Goal: Transaction & Acquisition: Purchase product/service

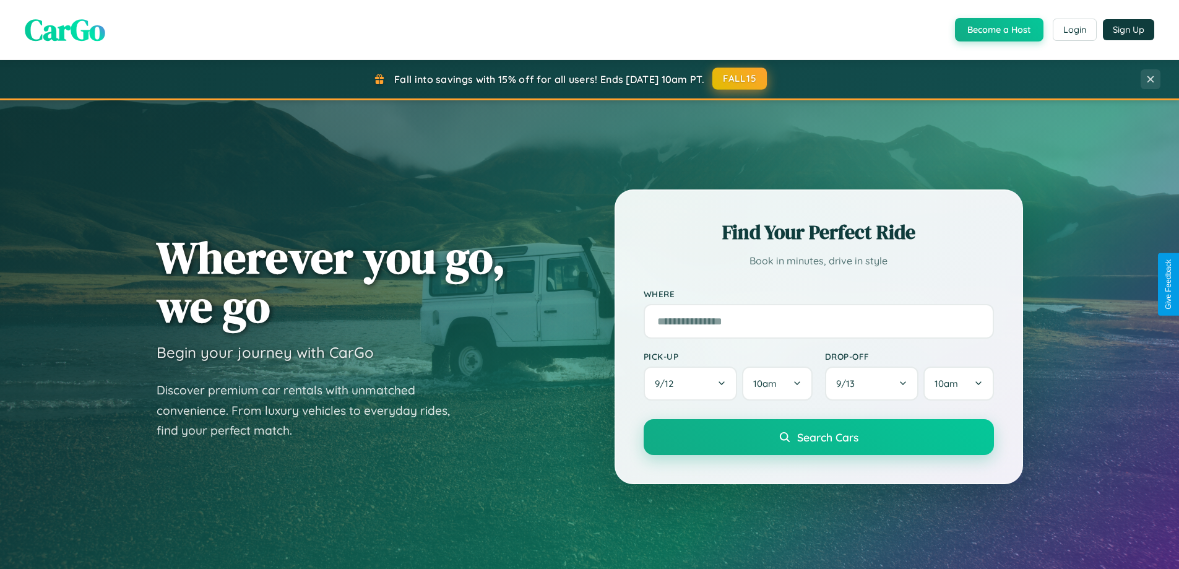
click at [740, 79] on button "FALL15" at bounding box center [739, 78] width 54 height 22
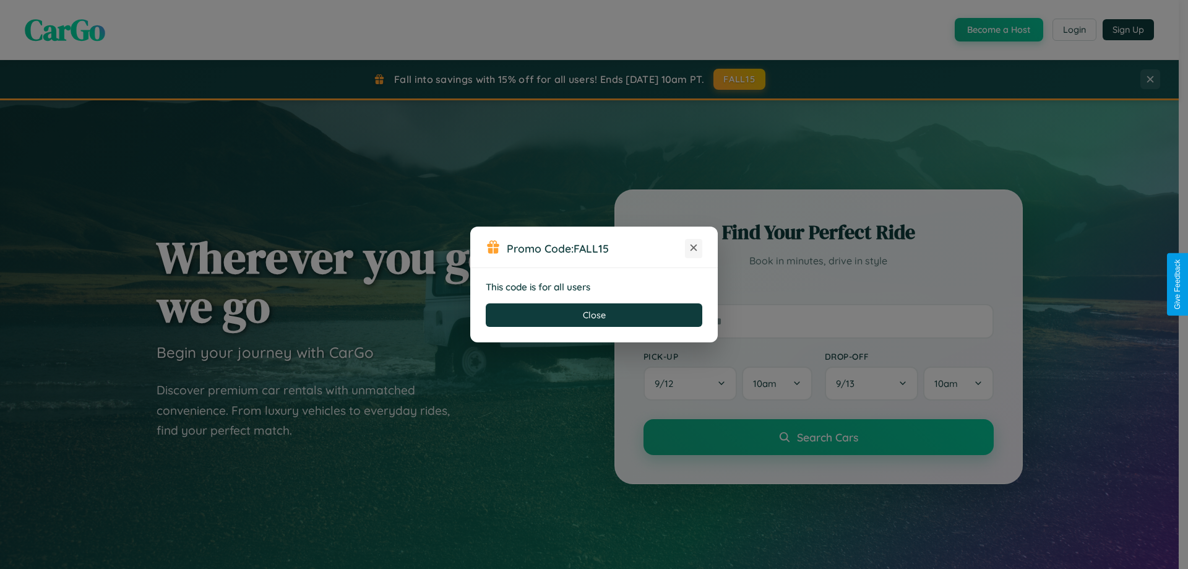
click at [694, 248] on icon at bounding box center [694, 247] width 12 height 12
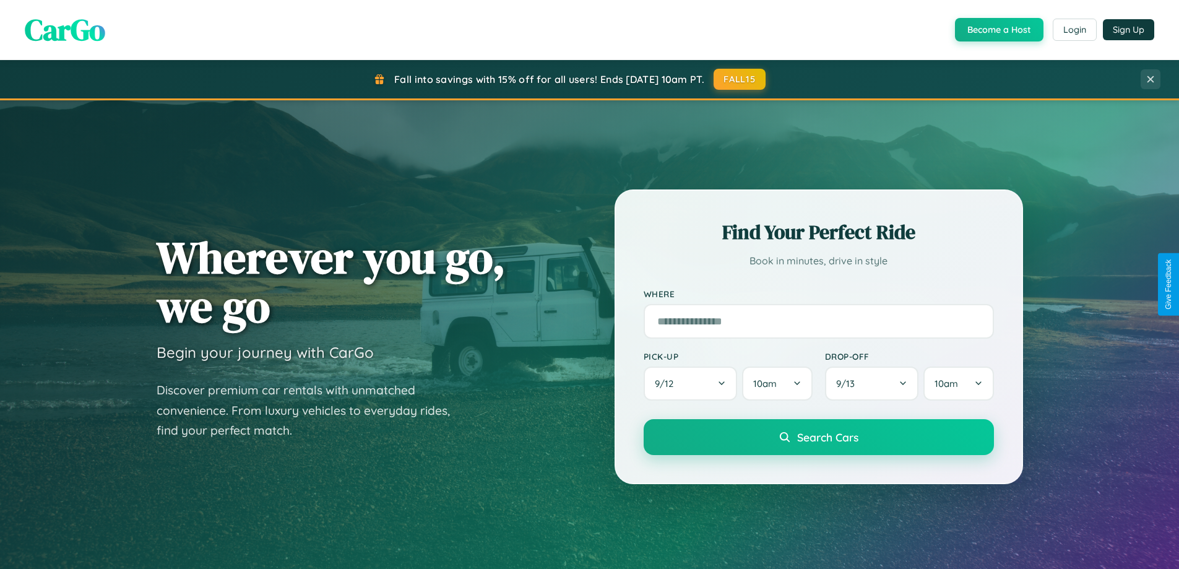
scroll to position [852, 0]
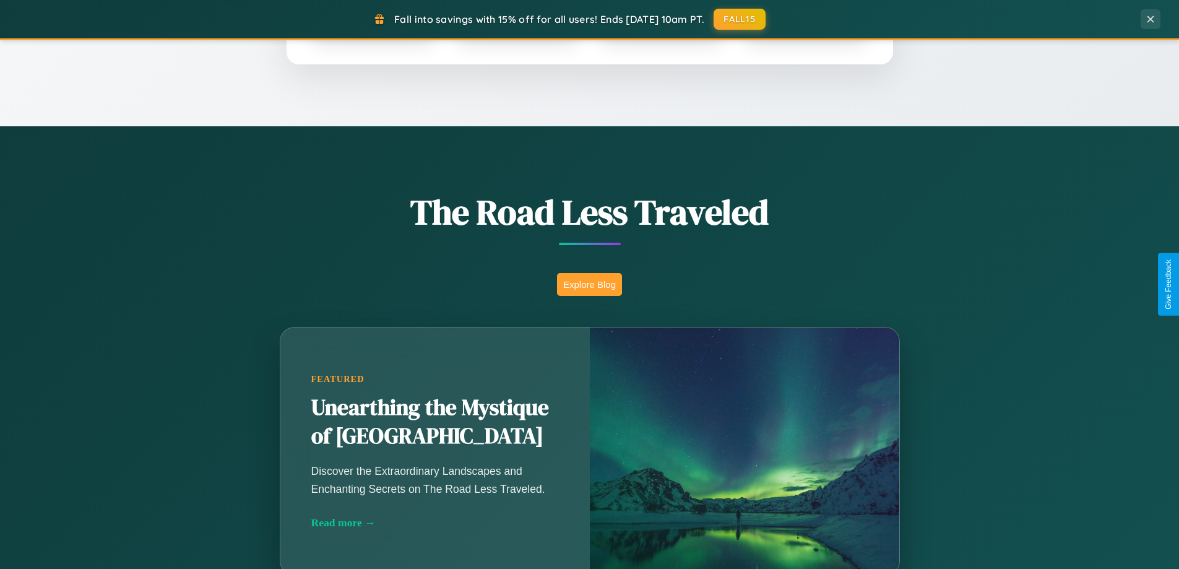
click at [589, 284] on button "Explore Blog" at bounding box center [589, 284] width 65 height 23
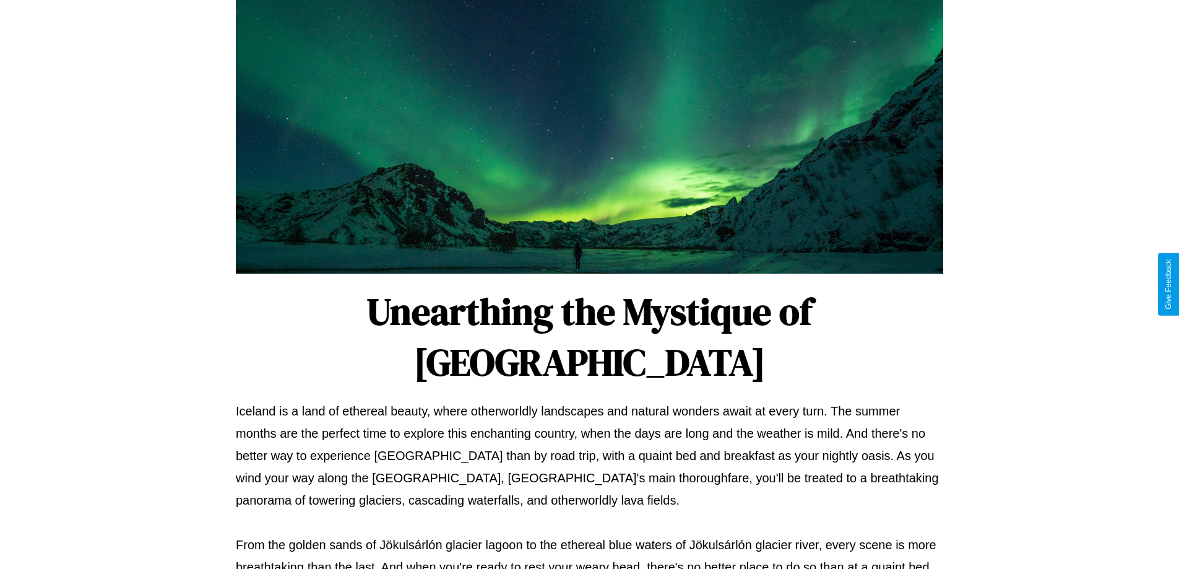
scroll to position [400, 0]
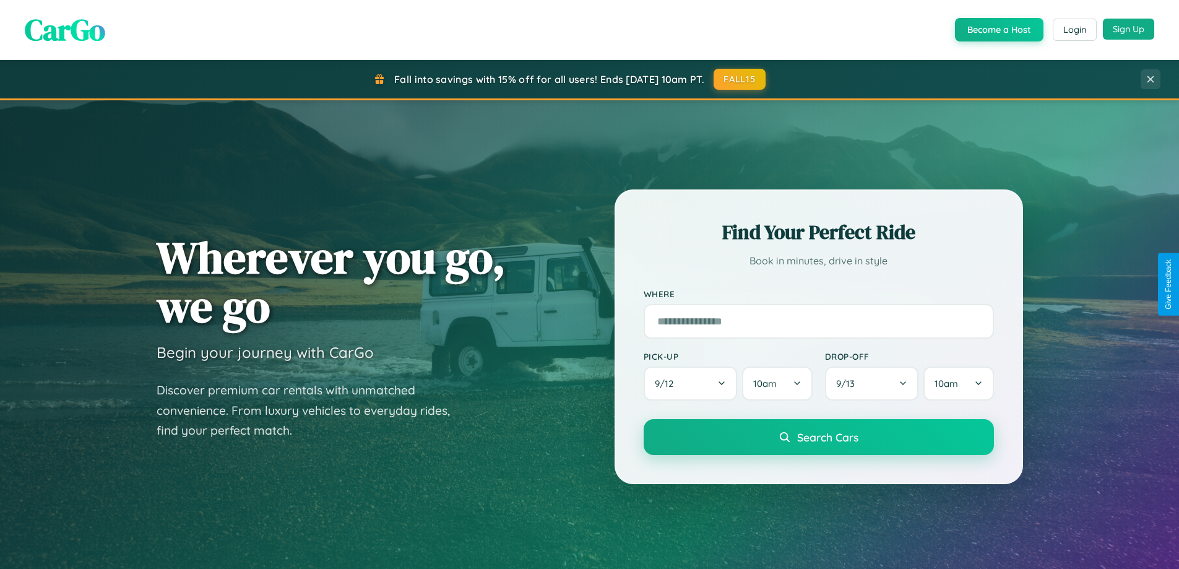
click at [1128, 30] on button "Sign Up" at bounding box center [1128, 29] width 51 height 21
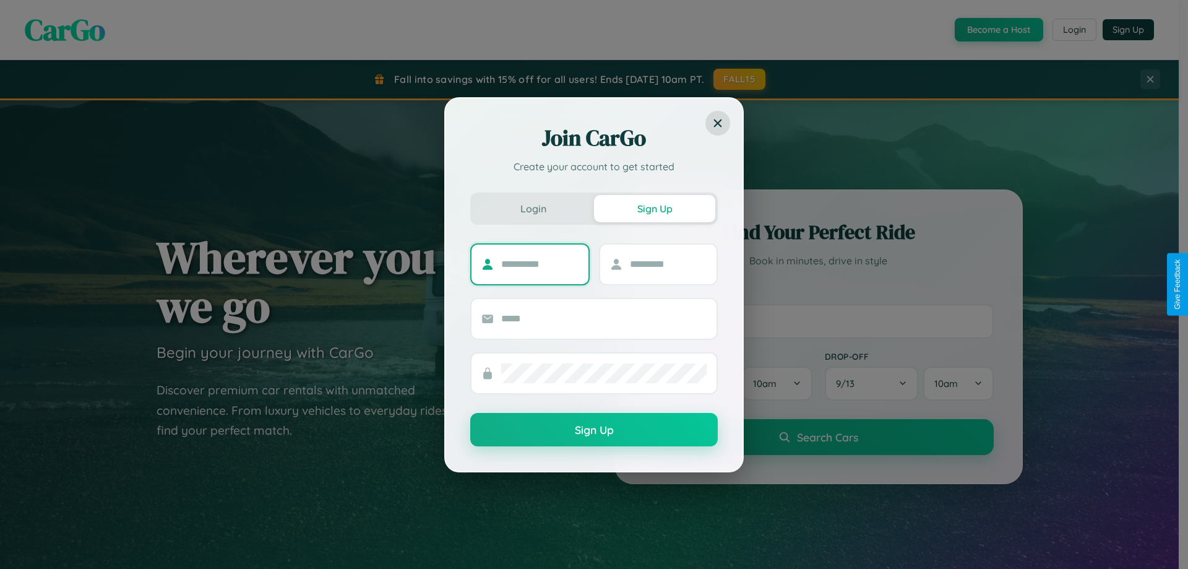
click at [540, 264] on input "text" at bounding box center [539, 264] width 77 height 20
type input "******"
click at [668, 264] on input "text" at bounding box center [668, 264] width 77 height 20
type input "*****"
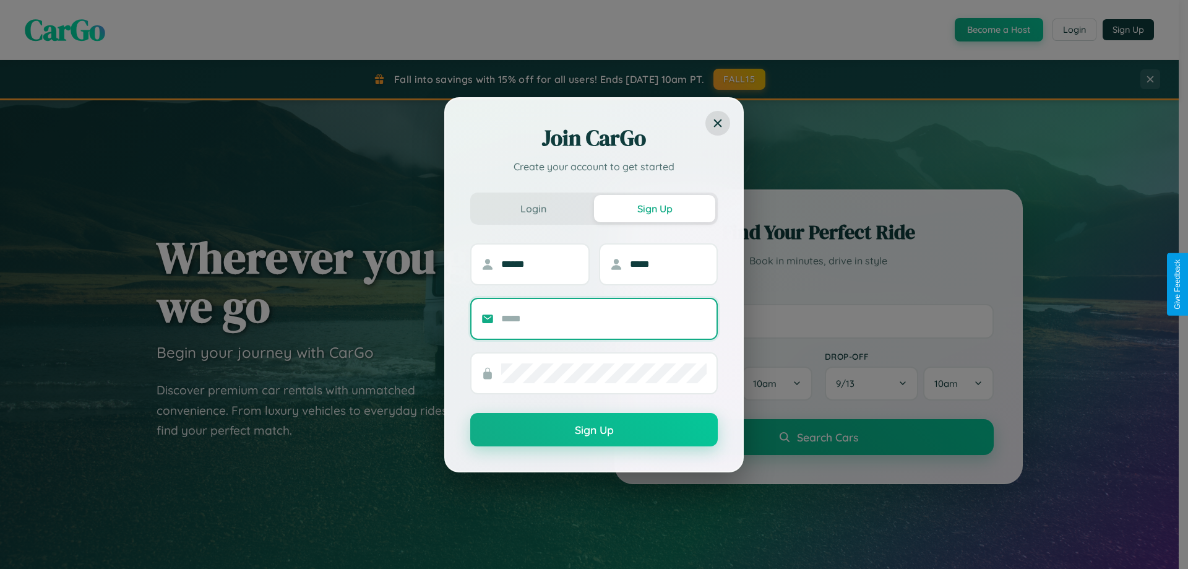
click at [604, 318] on input "text" at bounding box center [603, 319] width 205 height 20
type input "**********"
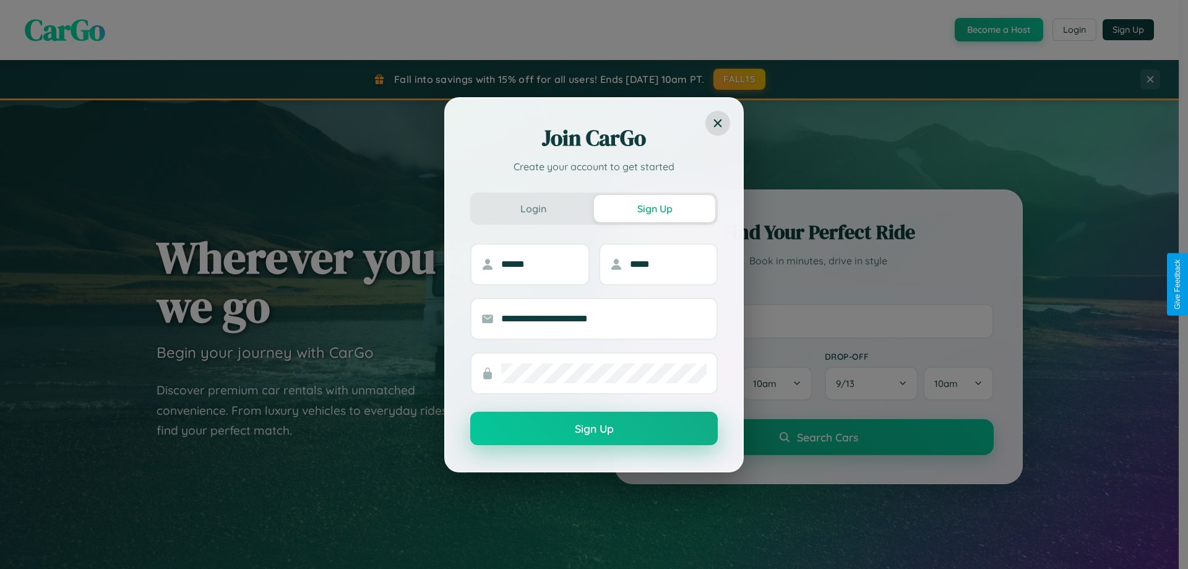
click at [594, 429] on button "Sign Up" at bounding box center [594, 428] width 248 height 33
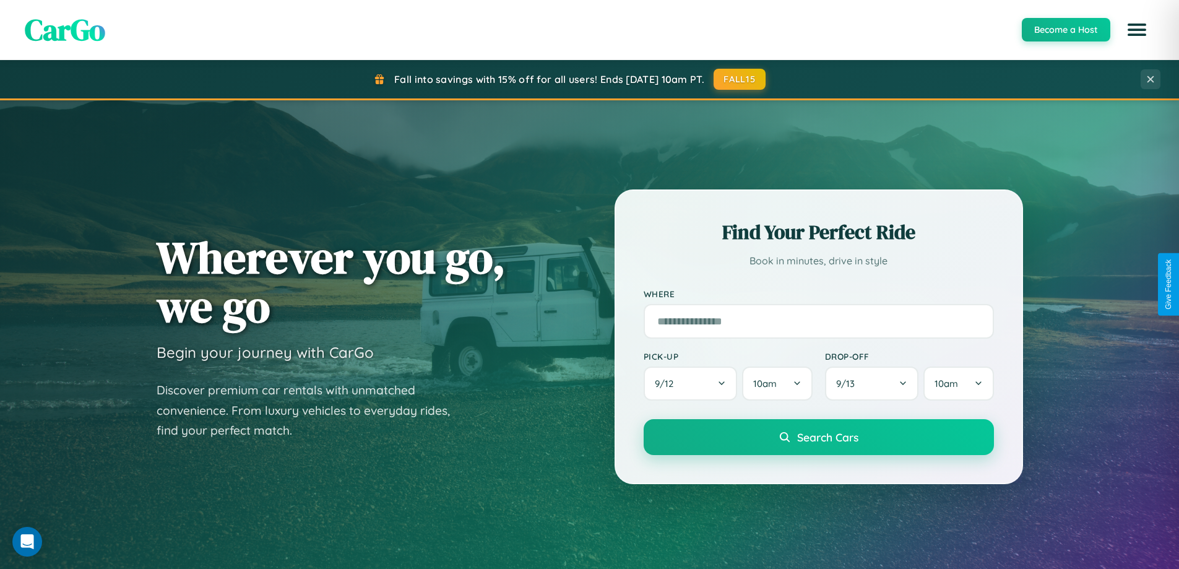
scroll to position [534, 0]
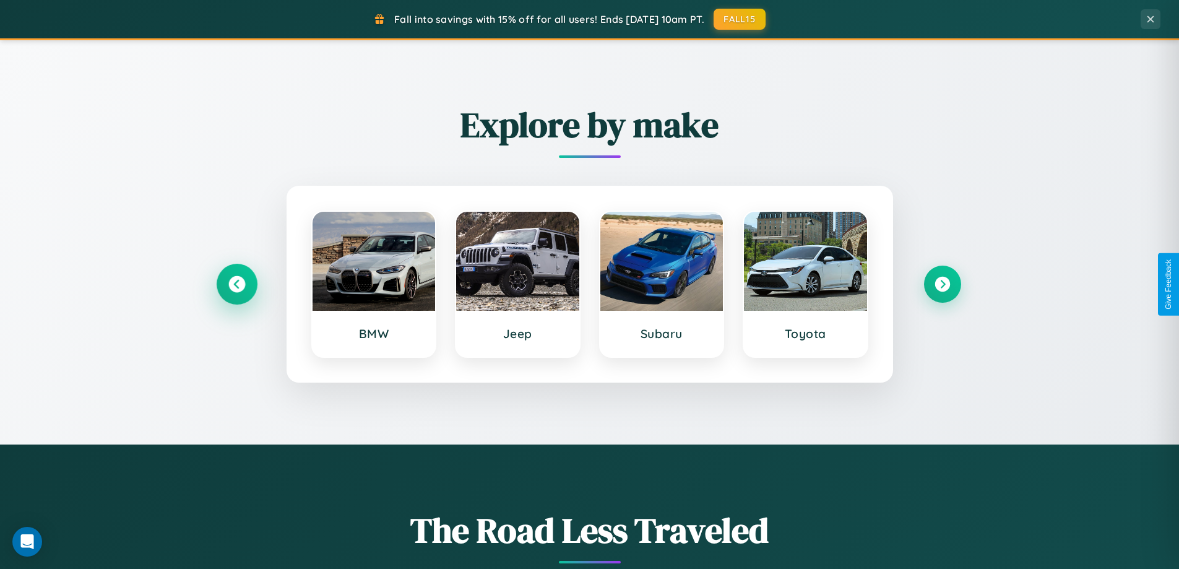
click at [236, 284] on icon at bounding box center [236, 284] width 17 height 17
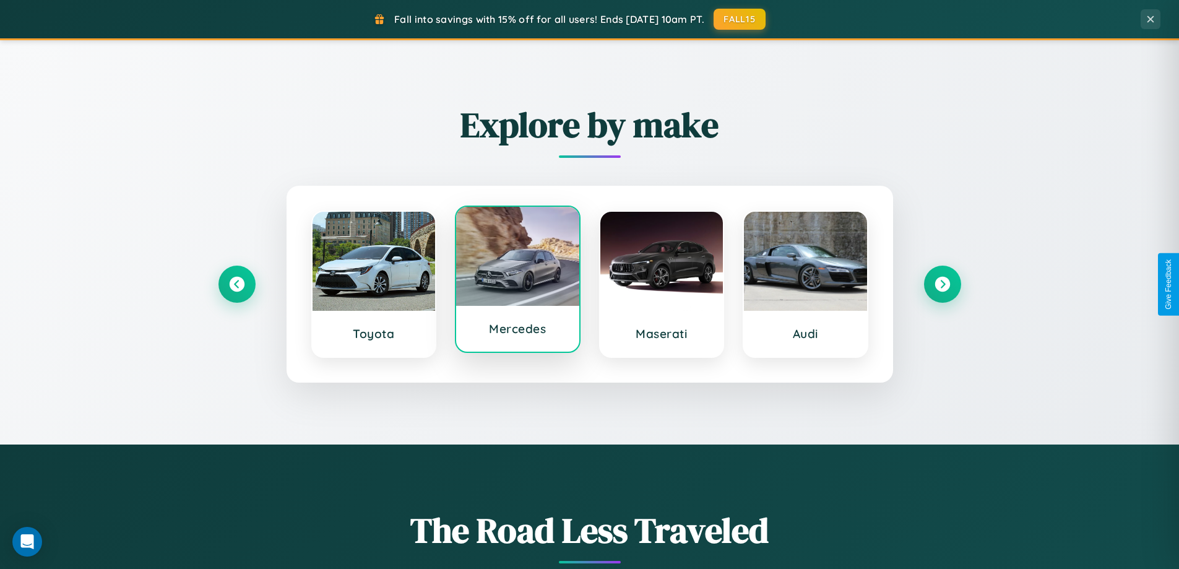
click at [517, 280] on div at bounding box center [517, 256] width 123 height 99
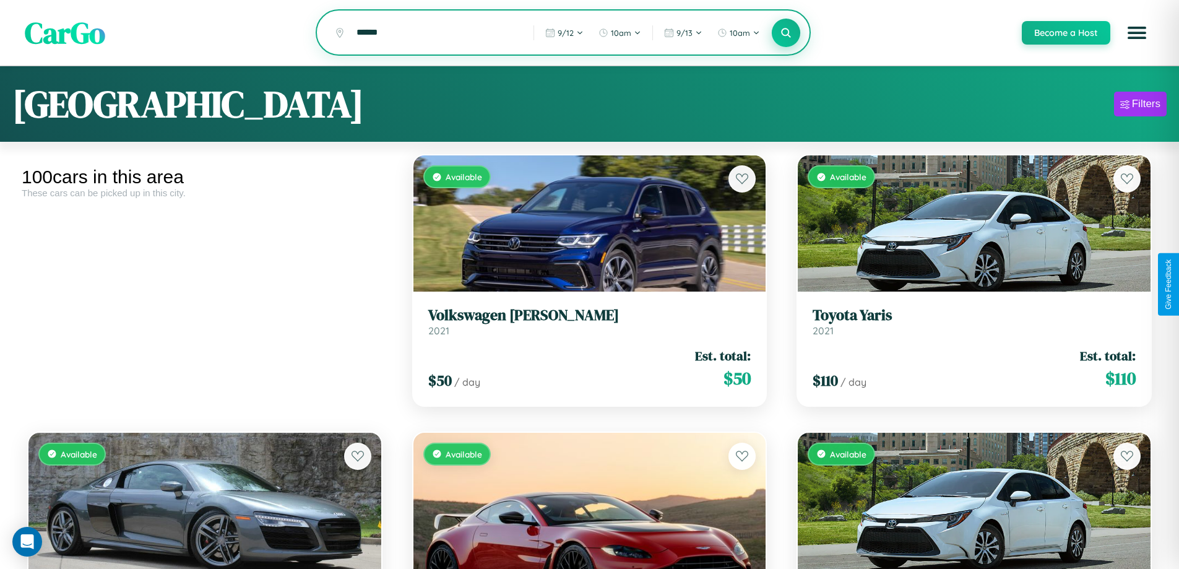
click at [785, 33] on icon at bounding box center [787, 33] width 12 height 12
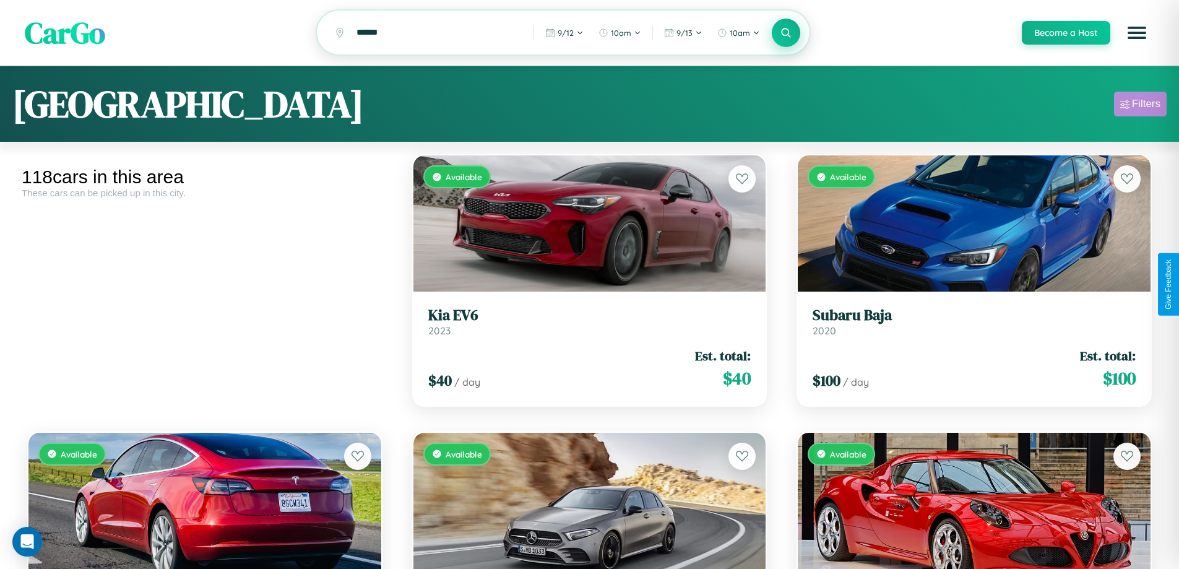
click at [1140, 106] on div "Filters" at bounding box center [1146, 104] width 28 height 12
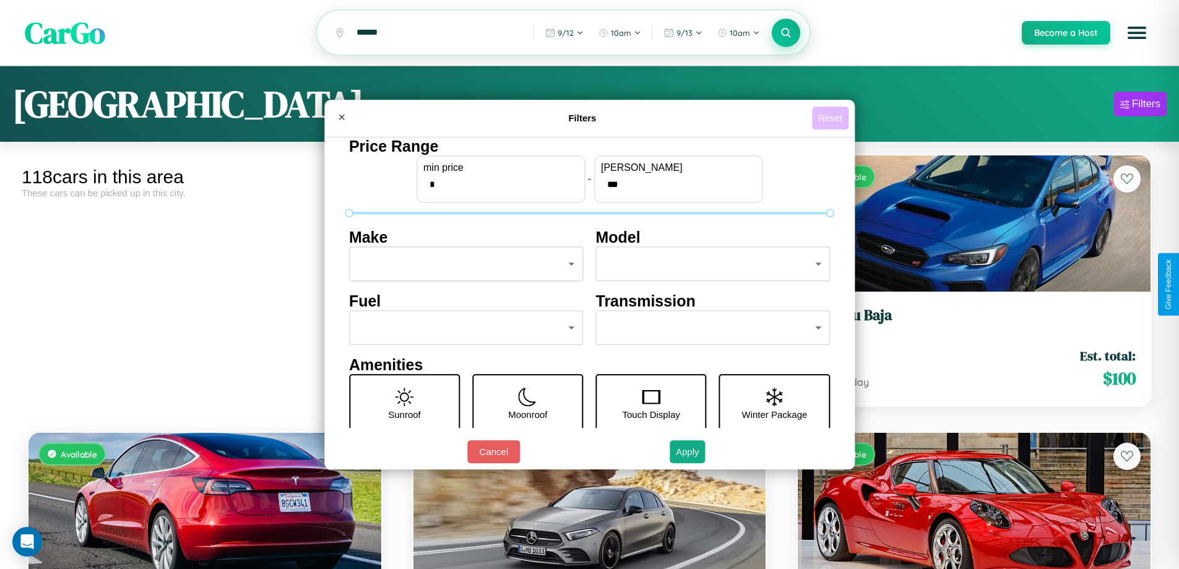
click at [832, 118] on button "Reset" at bounding box center [830, 117] width 37 height 23
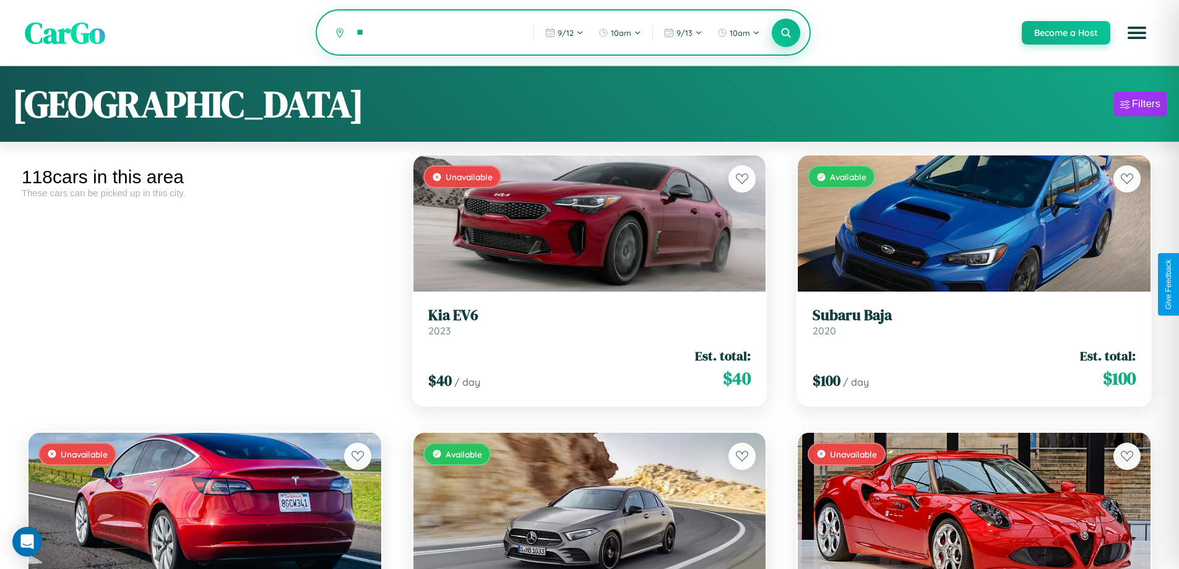
type input "*"
type input "*****"
click at [785, 33] on icon at bounding box center [787, 33] width 12 height 12
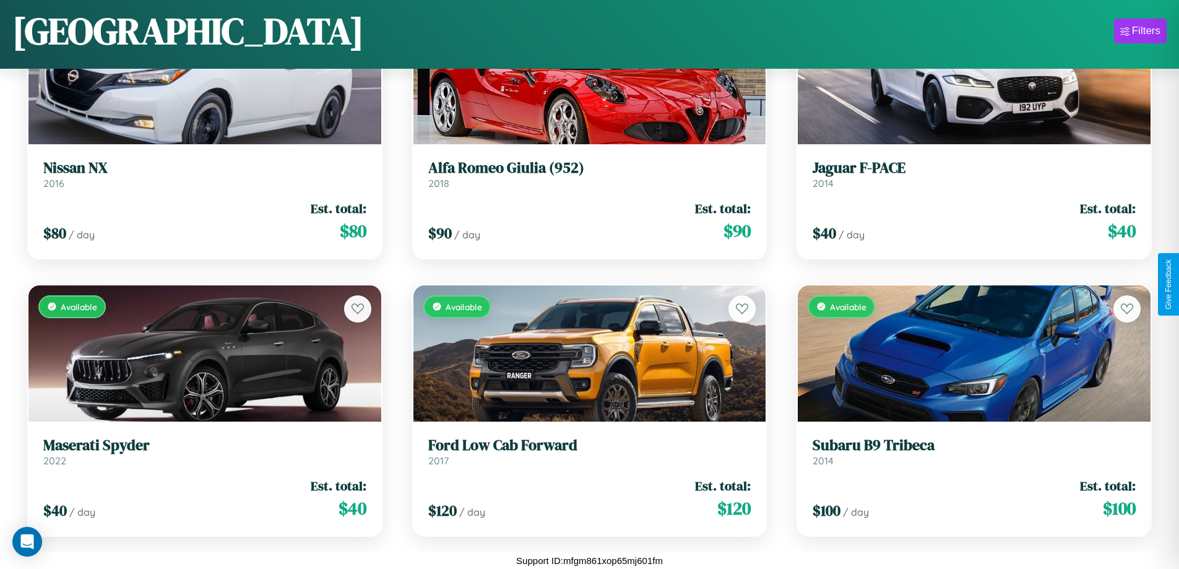
scroll to position [3223, 0]
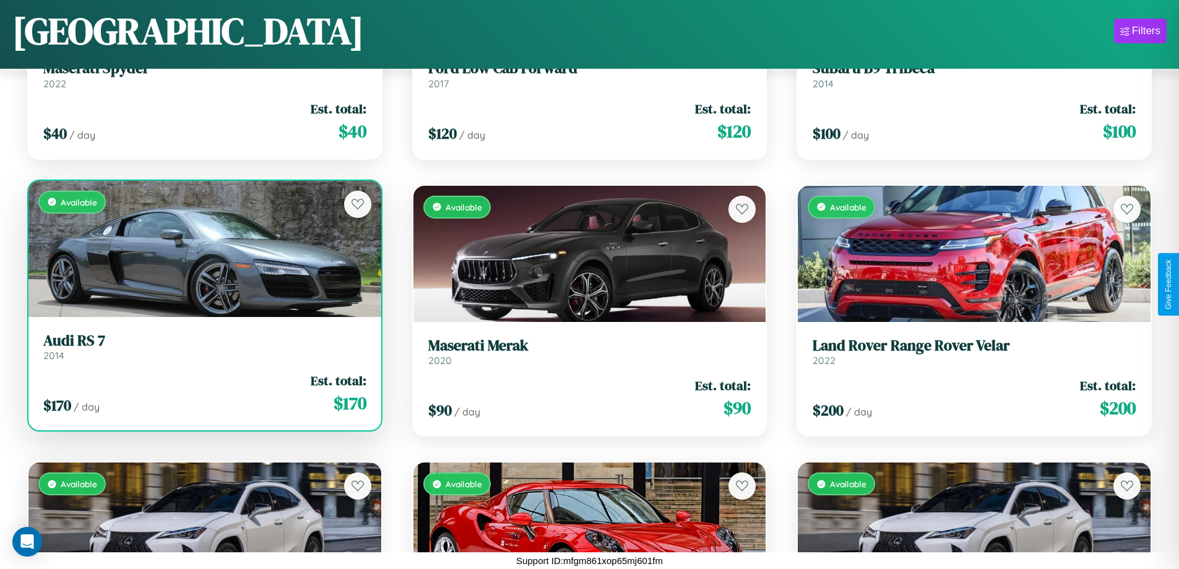
click at [203, 351] on link "Audi RS 7 2014" at bounding box center [204, 347] width 323 height 30
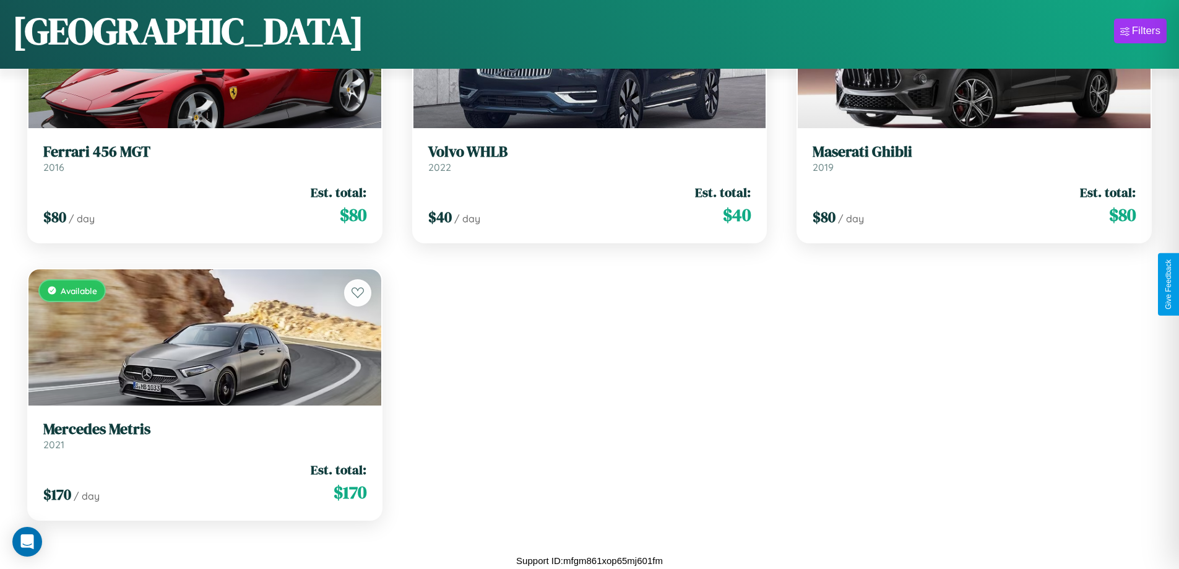
scroll to position [8134, 0]
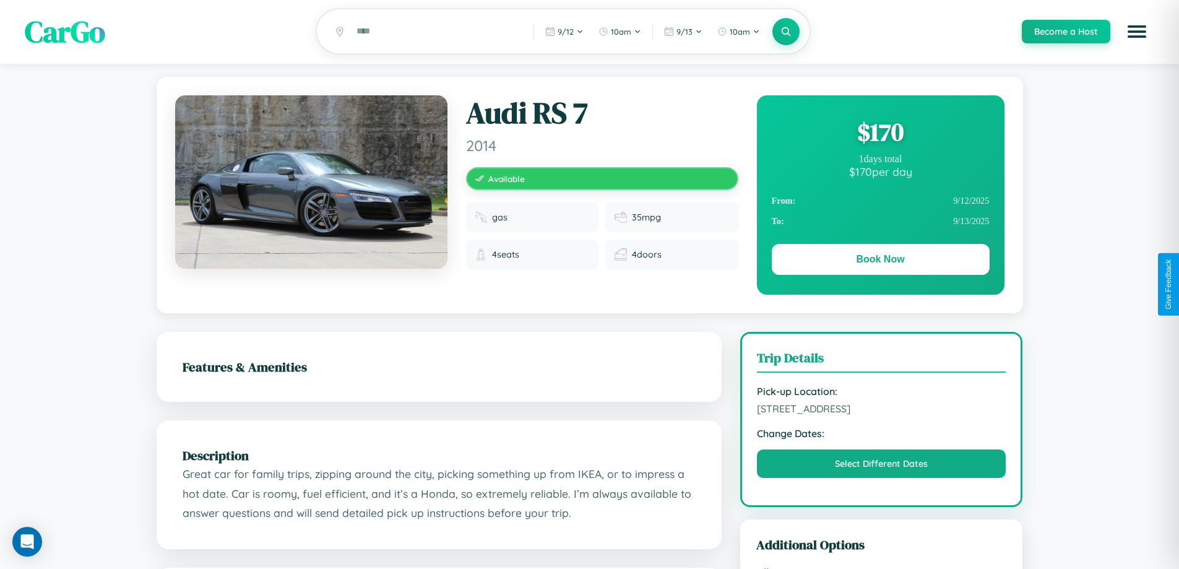
scroll to position [321, 0]
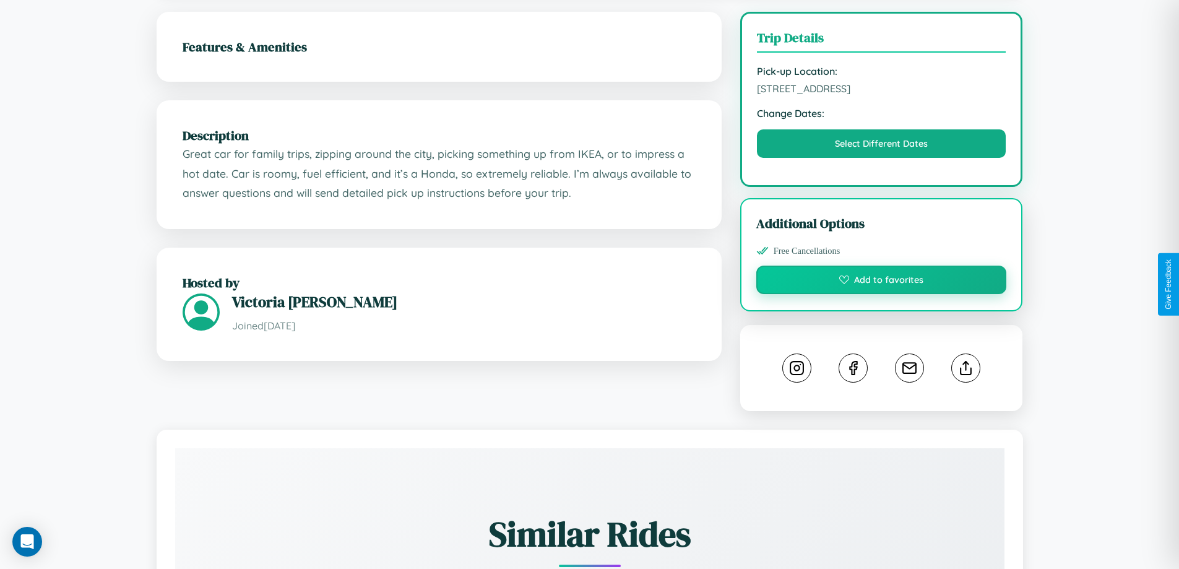
click at [881, 283] on button "Add to favorites" at bounding box center [881, 280] width 251 height 28
